Goal: Task Accomplishment & Management: Complete application form

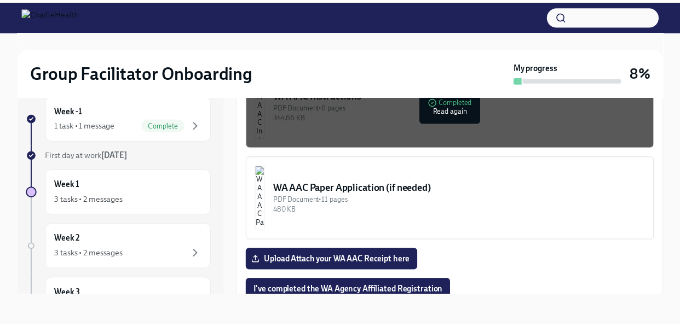
scroll to position [766, 0]
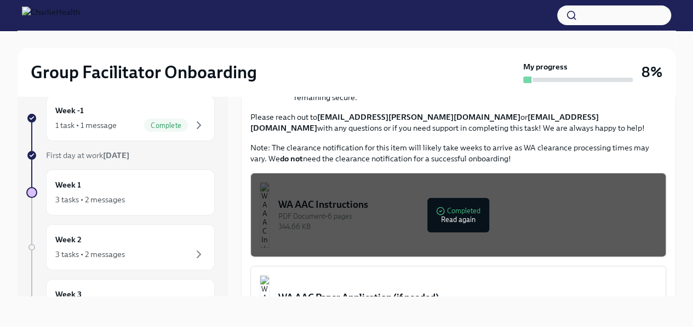
click at [408, 211] on div "PDF Document • 6 pages" at bounding box center [467, 216] width 378 height 10
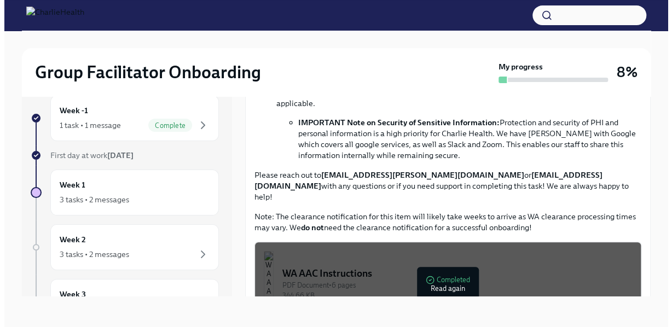
scroll to position [876, 0]
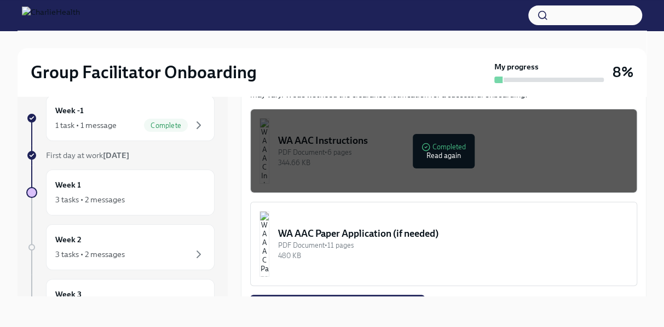
click at [335, 158] on div "344.66 KB" at bounding box center [453, 163] width 350 height 10
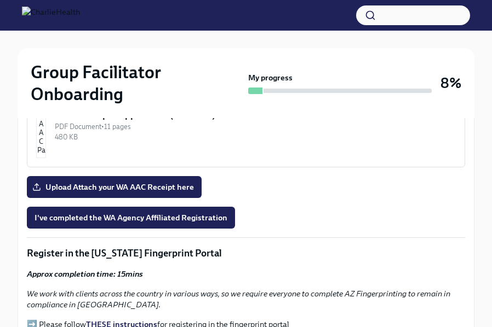
scroll to position [1059, 0]
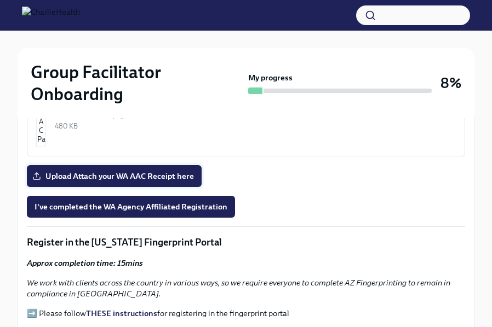
click at [123, 171] on span "Upload Attach your WA AAC Receipt here" at bounding box center [113, 176] width 159 height 11
click at [0, 0] on input "Upload Attach your WA AAC Receipt here" at bounding box center [0, 0] width 0 height 0
click at [132, 201] on span "I've completed the WA Agency Affiliated Registration" at bounding box center [130, 206] width 193 height 11
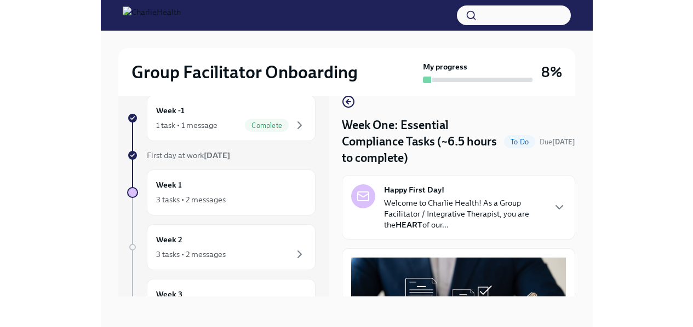
scroll to position [19, 0]
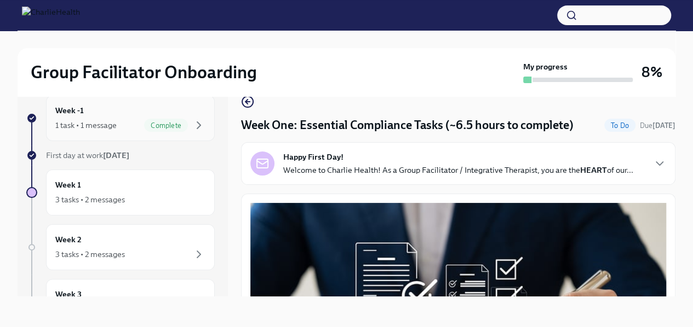
click at [68, 118] on div "Week -1 1 task • 1 message Complete" at bounding box center [130, 118] width 150 height 27
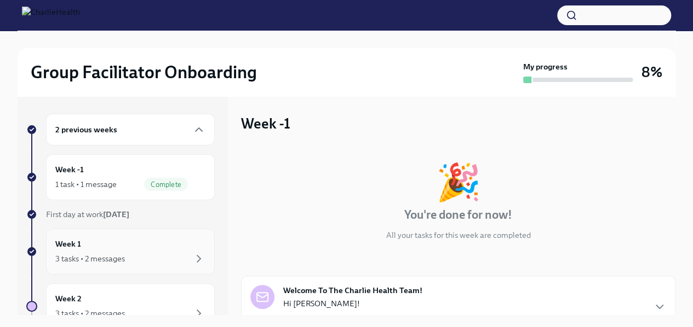
click at [149, 249] on div "Week 1 3 tasks • 2 messages" at bounding box center [130, 251] width 150 height 27
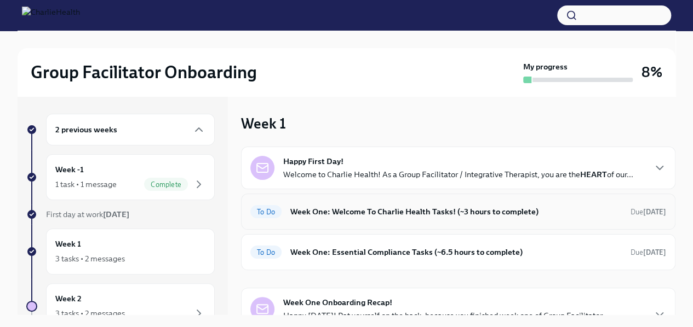
click at [374, 215] on h6 "Week One: Welcome To Charlie Health Tasks! (~3 hours to complete)" at bounding box center [455, 212] width 331 height 12
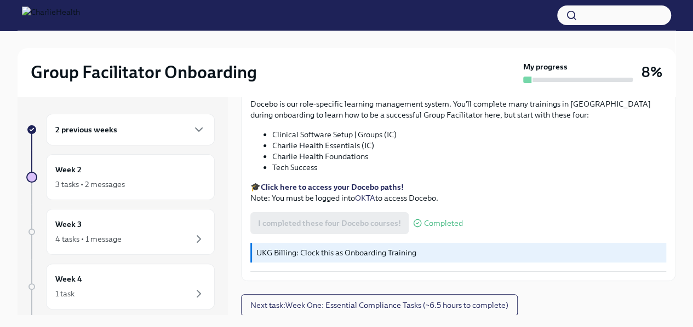
scroll to position [1480, 0]
click at [364, 301] on span "Next task : Week One: Essential Compliance Tasks (~6.5 hours to complete)" at bounding box center [379, 304] width 258 height 11
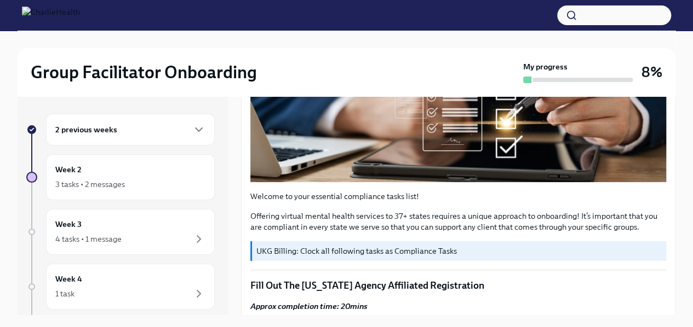
scroll to position [274, 0]
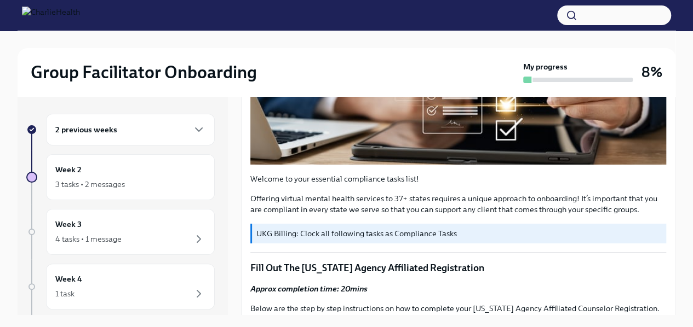
click at [345, 232] on p "UKG Billing: Clock all following tasks as Compliance Tasks" at bounding box center [458, 233] width 405 height 11
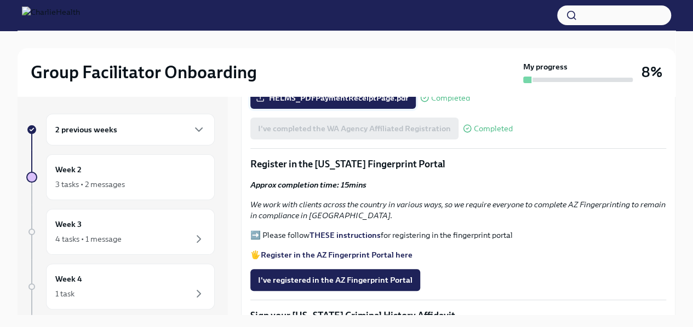
scroll to position [1040, 0]
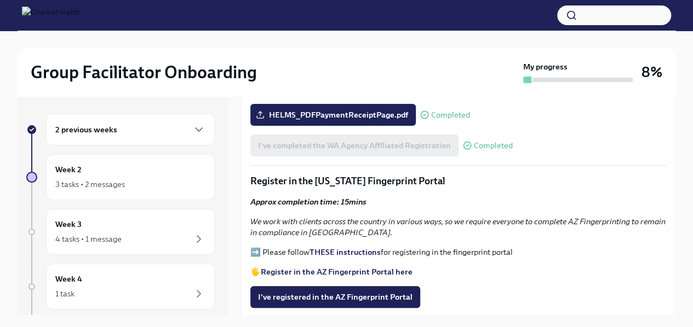
click at [344, 247] on strong "THESE instructions" at bounding box center [344, 252] width 71 height 10
click at [360, 268] on strong "Register in the AZ Fingerprint Portal here" at bounding box center [337, 272] width 152 height 10
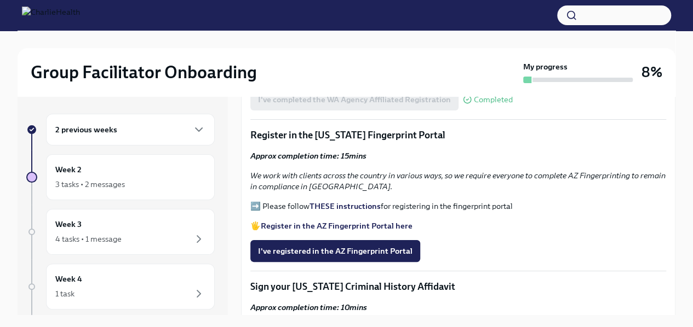
scroll to position [1150, 0]
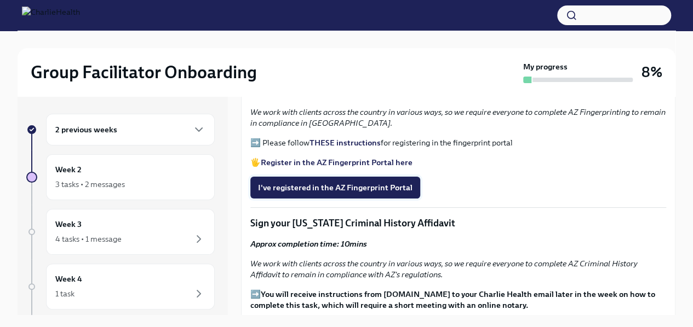
click at [356, 186] on span "I've registered in the AZ Fingerprint Portal" at bounding box center [335, 187] width 154 height 11
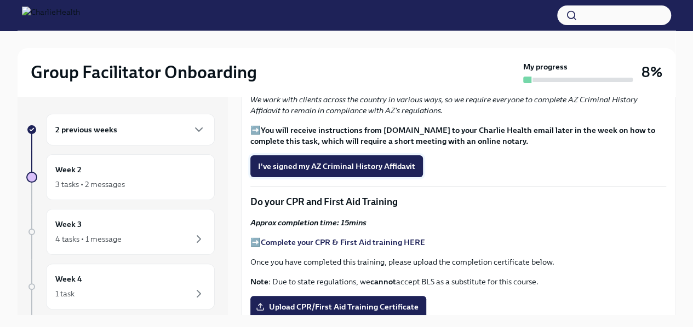
scroll to position [1259, 0]
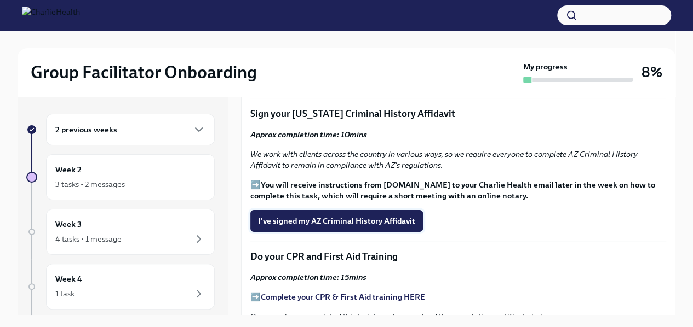
click at [360, 216] on span "I've signed my AZ Criminal History Affidavit" at bounding box center [336, 221] width 157 height 11
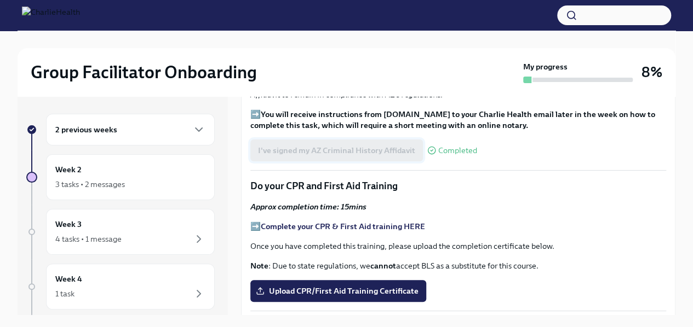
scroll to position [1369, 0]
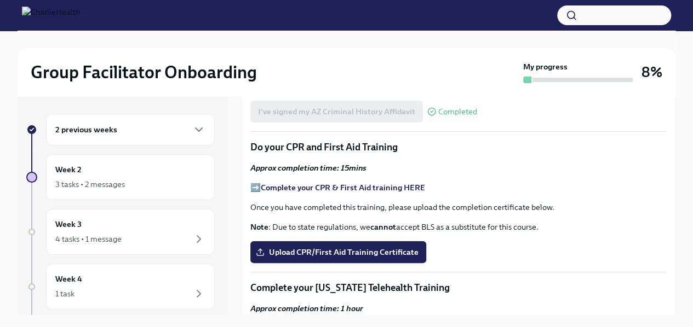
click at [341, 183] on strong "Complete your CPR & First Aid training HERE" at bounding box center [343, 188] width 164 height 10
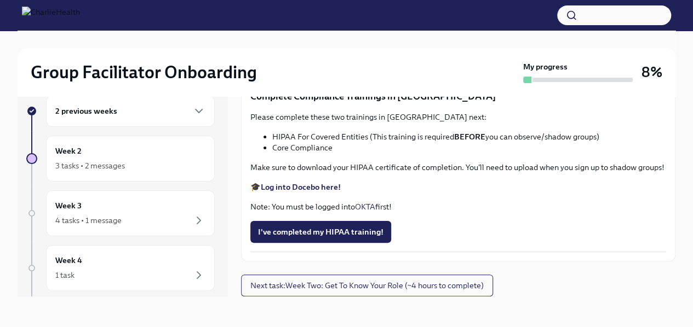
scroll to position [2537, 0]
click at [325, 232] on span "I've completed my HIPAA training!" at bounding box center [320, 232] width 125 height 11
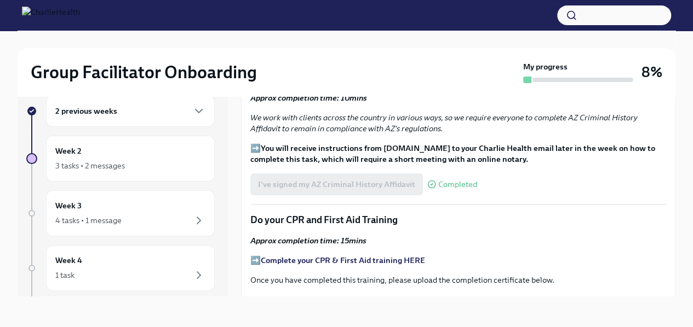
scroll to position [1332, 0]
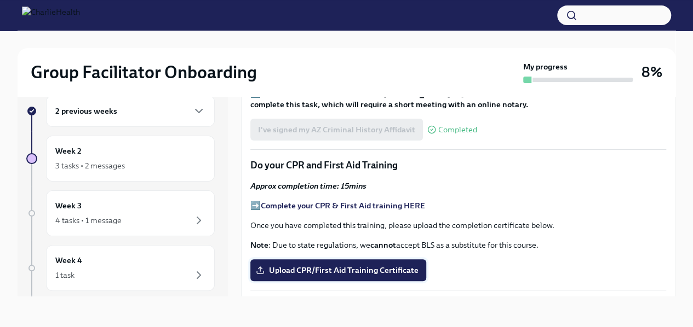
click at [379, 265] on span "Upload CPR/First Aid Training Certificate" at bounding box center [338, 270] width 160 height 11
click at [0, 0] on input "Upload CPR/First Aid Training Certificate" at bounding box center [0, 0] width 0 height 0
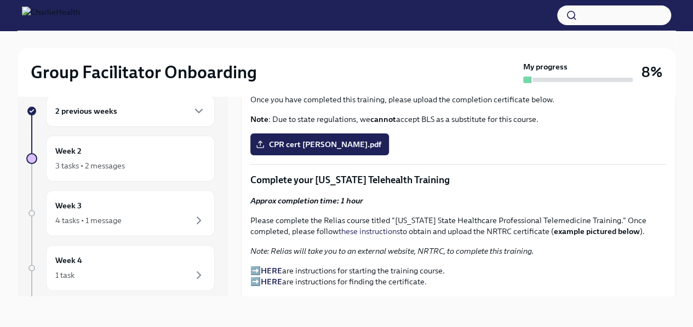
scroll to position [1442, 0]
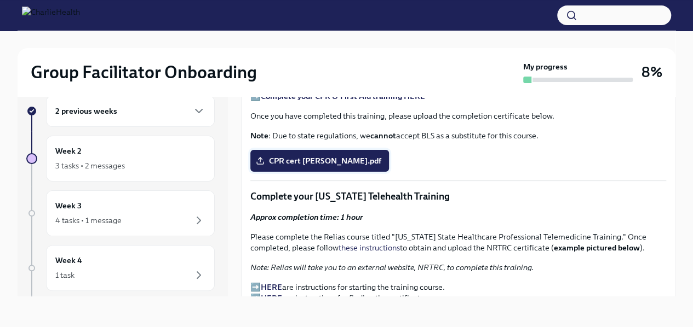
click at [296, 164] on label "CPR cert [PERSON_NAME].pdf" at bounding box center [319, 161] width 139 height 22
click at [0, 0] on input "CPR cert [PERSON_NAME].pdf" at bounding box center [0, 0] width 0 height 0
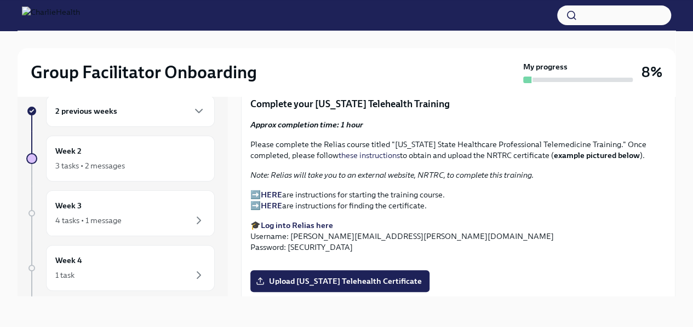
scroll to position [1551, 0]
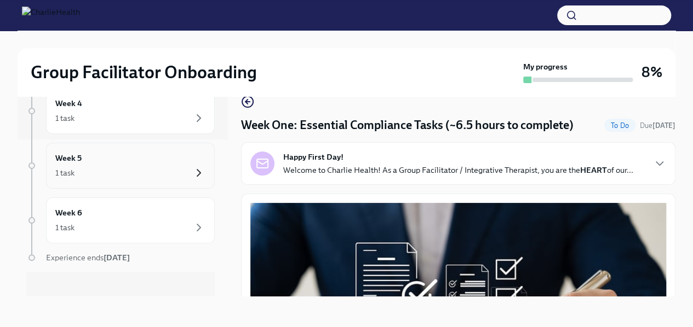
scroll to position [164, 0]
